Goal: Transaction & Acquisition: Purchase product/service

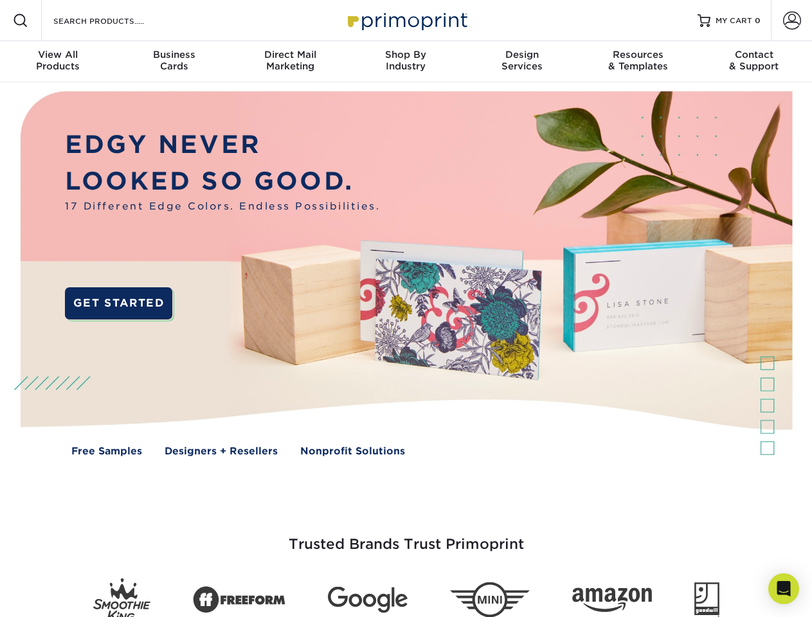
click at [406, 309] on img at bounding box center [406, 283] width 804 height 402
click at [21, 21] on span at bounding box center [20, 20] width 15 height 15
click at [792, 21] on span at bounding box center [792, 21] width 18 height 18
click at [58, 62] on div "View All Products" at bounding box center [58, 60] width 116 height 23
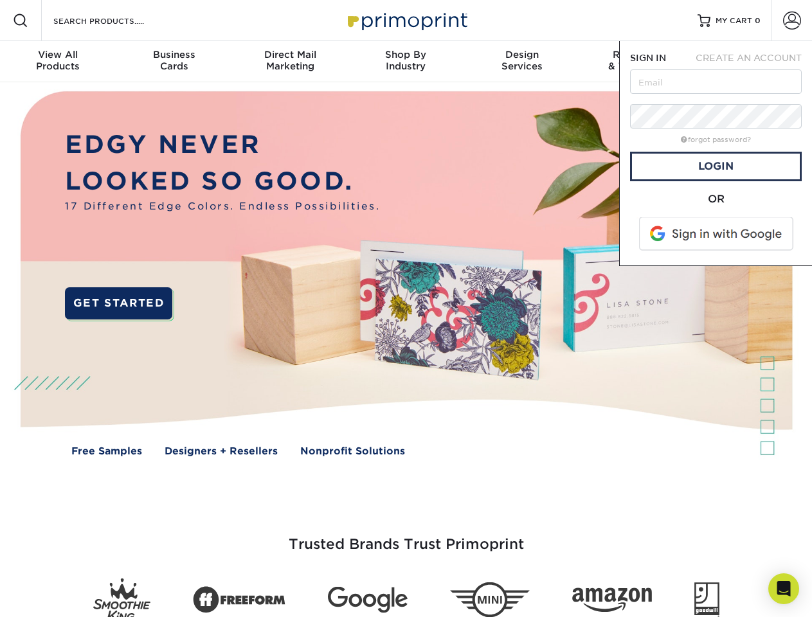
click at [174, 62] on div "Business Cards" at bounding box center [174, 60] width 116 height 23
click at [290, 62] on div "Direct Mail Marketing" at bounding box center [290, 60] width 116 height 23
click at [406, 62] on div "Shop By Industry" at bounding box center [406, 60] width 116 height 23
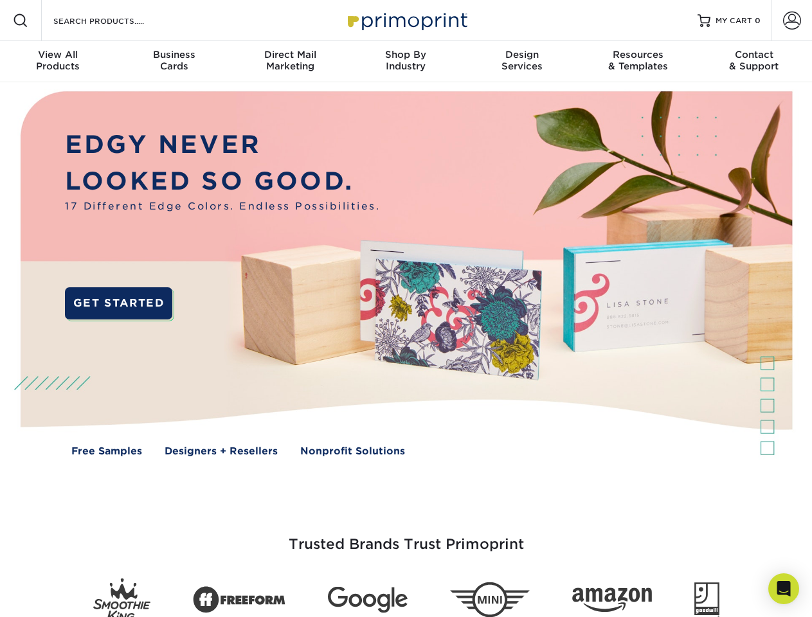
click at [522, 62] on div "Design Services" at bounding box center [522, 60] width 116 height 23
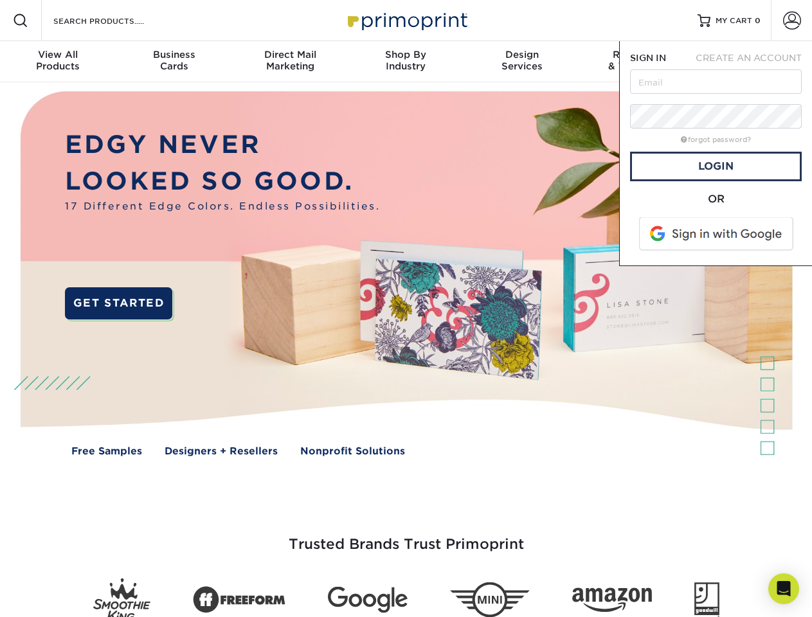
click at [638, 62] on span "SIGN IN" at bounding box center [648, 58] width 36 height 10
click at [754, 62] on div "Contact & Support" at bounding box center [755, 60] width 116 height 23
